Goal: Information Seeking & Learning: Learn about a topic

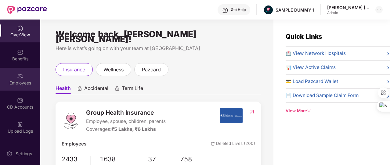
click at [23, 80] on div "Employees" at bounding box center [20, 83] width 40 height 6
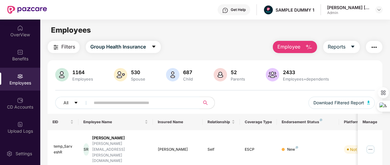
click at [296, 51] on button "Employee" at bounding box center [294, 47] width 44 height 12
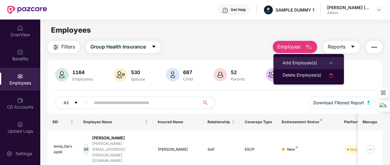
click at [298, 64] on div "Add Employee(s)" at bounding box center [299, 62] width 34 height 7
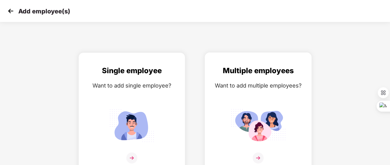
click at [259, 86] on div "Want to add multiple employees?" at bounding box center [258, 85] width 94 height 9
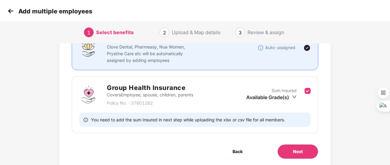
scroll to position [60, 0]
click at [285, 149] on button "Next" at bounding box center [297, 151] width 41 height 15
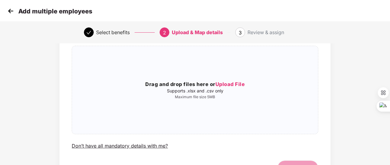
scroll to position [43, 0]
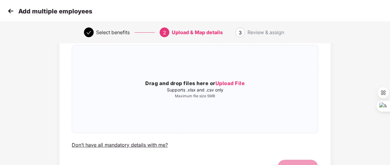
click at [14, 18] on div "Add multiple employees" at bounding box center [195, 11] width 390 height 22
click at [11, 14] on img at bounding box center [10, 10] width 9 height 9
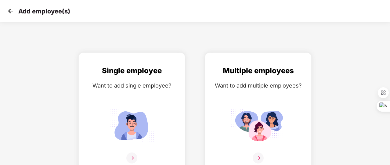
click at [11, 14] on img at bounding box center [10, 10] width 9 height 9
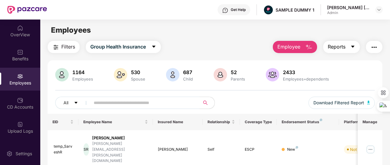
click at [340, 49] on span "Reports" at bounding box center [336, 47] width 18 height 8
click at [380, 45] on button "button" at bounding box center [373, 47] width 16 height 12
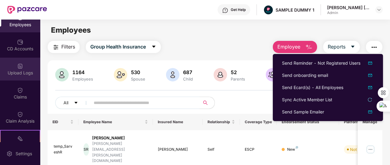
scroll to position [58, 0]
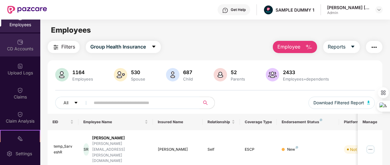
click at [24, 55] on div "CD Accounts" at bounding box center [20, 45] width 40 height 23
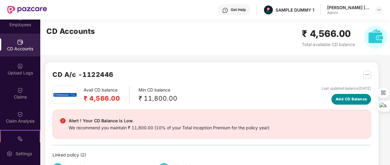
click at [345, 99] on span "Add CD Balance" at bounding box center [350, 99] width 31 height 6
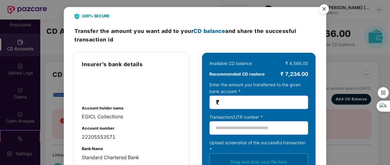
scroll to position [2, 0]
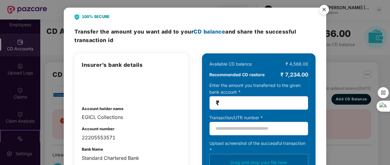
click at [322, 10] on img "Close" at bounding box center [323, 10] width 17 height 17
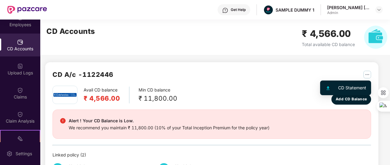
click at [365, 75] on img "button" at bounding box center [367, 75] width 8 height 8
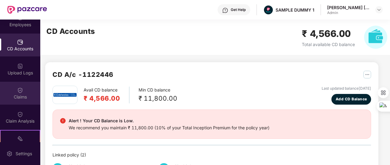
click at [16, 103] on div "Claims" at bounding box center [20, 93] width 40 height 23
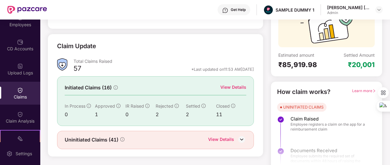
scroll to position [73, 0]
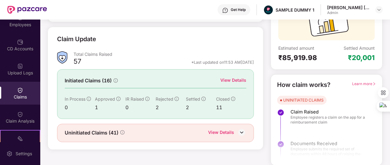
click at [229, 79] on div "View Details" at bounding box center [233, 80] width 26 height 7
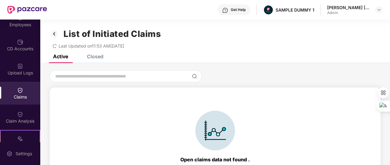
click at [90, 55] on div "Closed" at bounding box center [95, 56] width 16 height 6
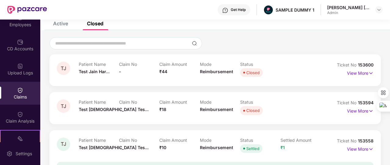
scroll to position [34, 0]
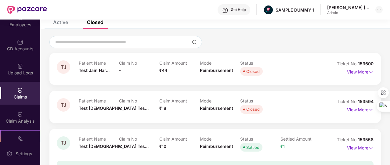
click at [357, 69] on p "View More" at bounding box center [360, 71] width 27 height 8
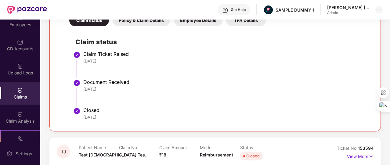
scroll to position [0, 0]
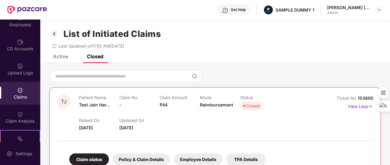
click at [54, 35] on img at bounding box center [54, 34] width 10 height 10
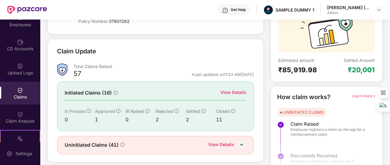
scroll to position [73, 0]
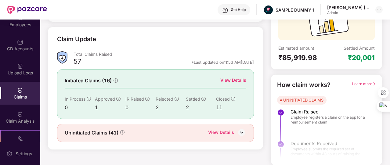
click at [220, 130] on div "View Details" at bounding box center [221, 133] width 26 height 8
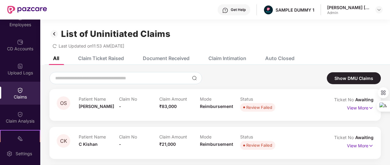
click at [167, 62] on div "Document Received" at bounding box center [162, 58] width 56 height 13
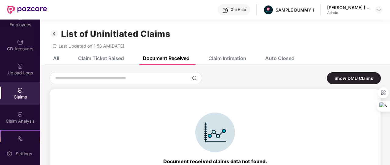
click at [234, 69] on div "Show DMU Claims OS Patient Name [PERSON_NAME] Claim No - Claim Amount ₹83,000 M…" at bounding box center [214, 129] width 349 height 128
click at [228, 65] on div "Show DMU Claims OS Patient Name [PERSON_NAME] Claim No - Claim Amount ₹83,000 M…" at bounding box center [214, 129] width 349 height 128
click at [220, 59] on div "Claim Intimation" at bounding box center [227, 58] width 38 height 6
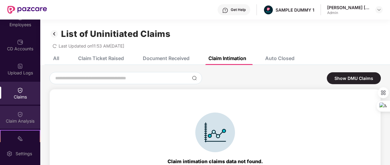
click at [23, 110] on div "Claim Analysis" at bounding box center [20, 117] width 40 height 23
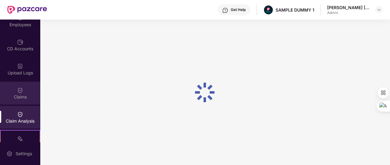
click at [17, 90] on img at bounding box center [20, 90] width 6 height 6
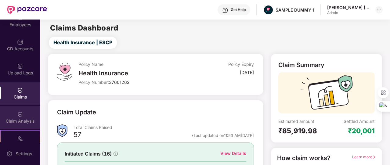
click at [26, 113] on div "Claim Analysis" at bounding box center [20, 117] width 40 height 23
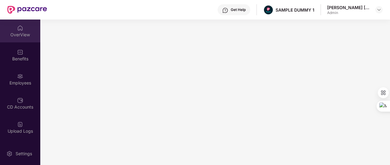
click at [23, 29] on div "OverView" at bounding box center [20, 31] width 40 height 23
